Goal: Navigation & Orientation: Understand site structure

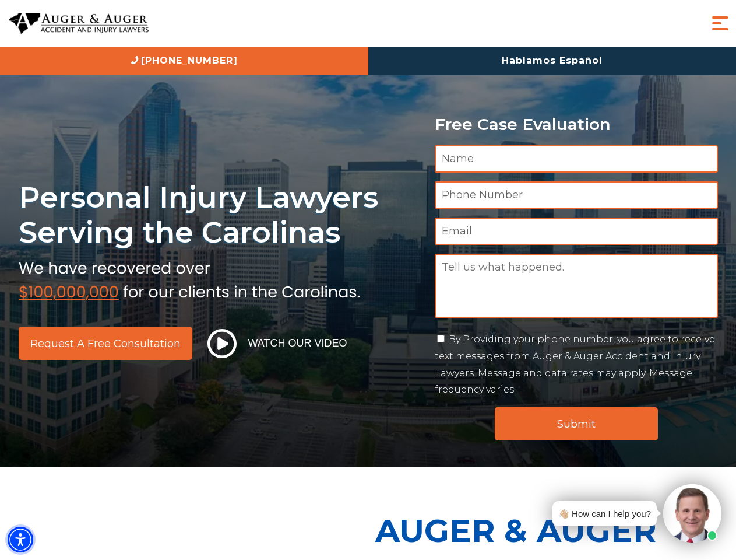
click at [20, 539] on img "Accessibility Menu" at bounding box center [21, 539] width 26 height 26
